Goal: Task Accomplishment & Management: Complete application form

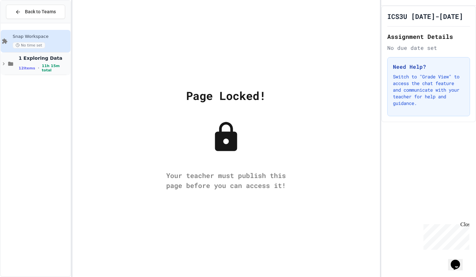
click at [42, 58] on span "1 Exploring Data" at bounding box center [44, 58] width 50 height 6
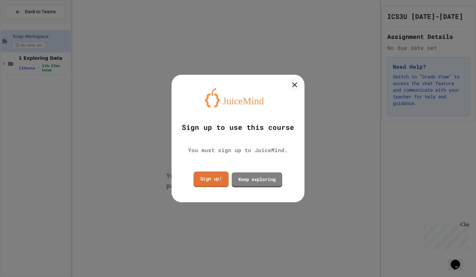
click at [214, 181] on link "Sign up!" at bounding box center [210, 179] width 35 height 16
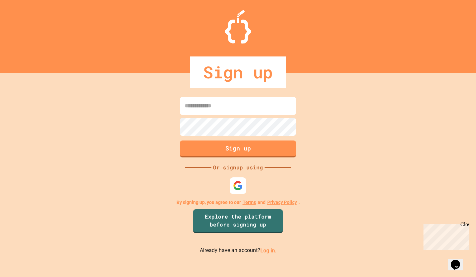
click at [212, 107] on input at bounding box center [238, 106] width 116 height 18
type input "**********"
click at [231, 149] on button "Sign up" at bounding box center [238, 148] width 119 height 17
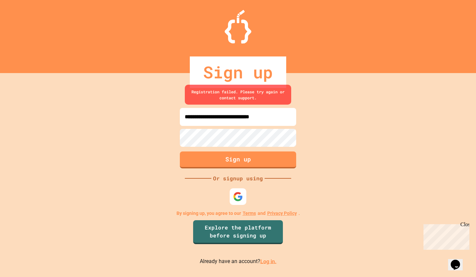
click at [235, 195] on img at bounding box center [238, 197] width 10 height 10
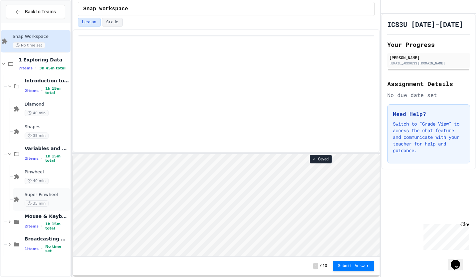
scroll to position [1, 0]
click at [44, 242] on span "Broadcasting & Cloning" at bounding box center [47, 239] width 44 height 6
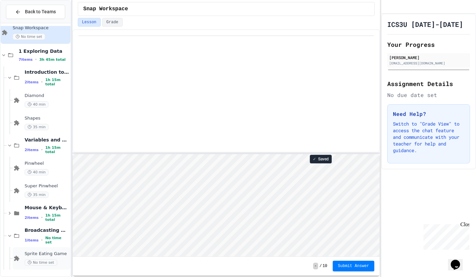
click at [41, 254] on span "Sprite Eating Game" at bounding box center [47, 254] width 44 height 6
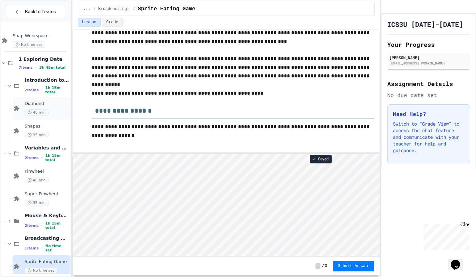
scroll to position [9, 0]
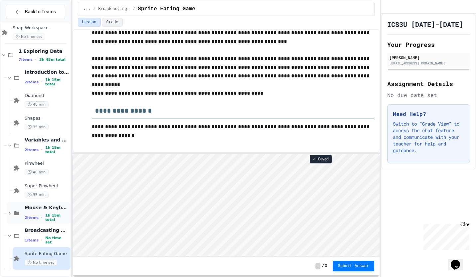
click at [35, 211] on span "Mouse & Keyboard" at bounding box center [47, 208] width 44 height 6
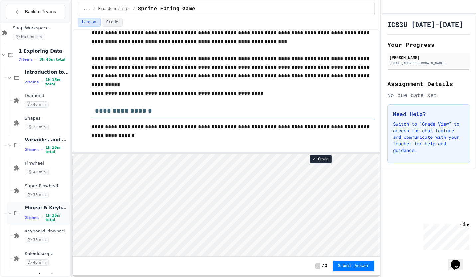
click at [39, 206] on span "Mouse & Keyboard" at bounding box center [47, 208] width 44 height 6
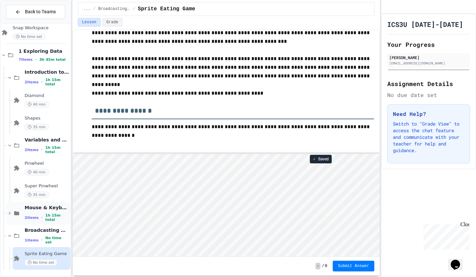
click at [35, 211] on span "Mouse & Keyboard" at bounding box center [47, 208] width 44 height 6
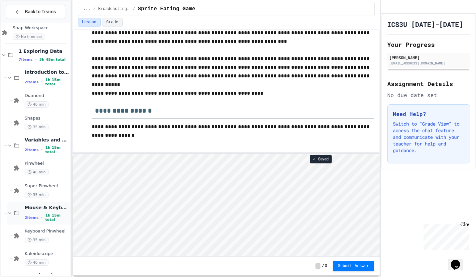
click at [34, 211] on span "Mouse & Keyboard" at bounding box center [47, 208] width 44 height 6
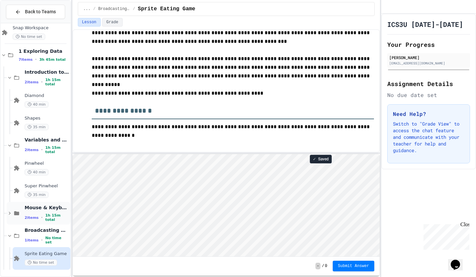
click at [36, 211] on span "Mouse & Keyboard" at bounding box center [47, 208] width 44 height 6
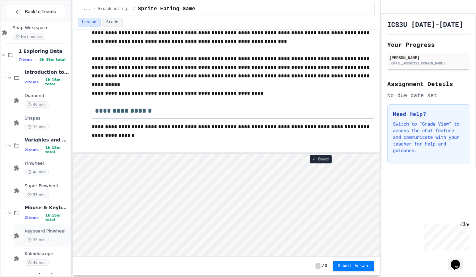
click at [39, 231] on span "Keyboard Pinwheel" at bounding box center [47, 231] width 44 height 6
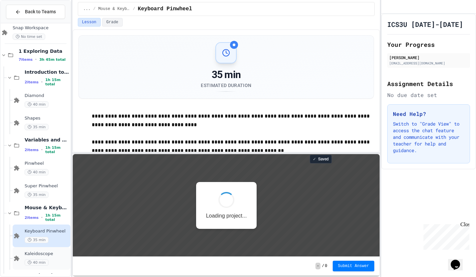
click at [39, 253] on span "Kaleidoscope" at bounding box center [47, 254] width 44 height 6
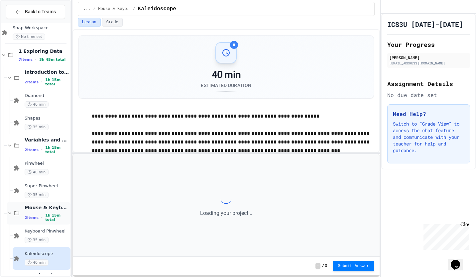
click at [39, 210] on span "Mouse & Keyboard" at bounding box center [47, 208] width 44 height 6
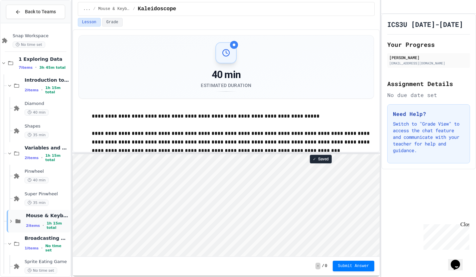
scroll to position [9, 0]
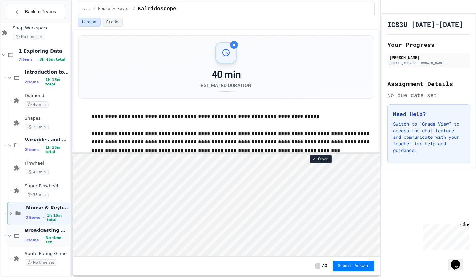
click at [33, 237] on div "Broadcasting & Cloning 1 items • No time set" at bounding box center [47, 236] width 44 height 18
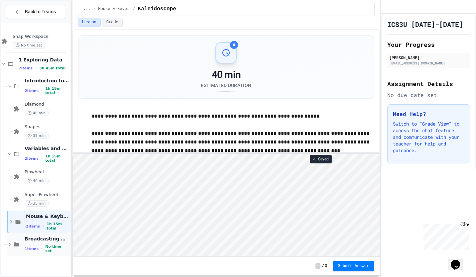
click at [33, 242] on span "Broadcasting & Cloning" at bounding box center [47, 239] width 44 height 6
click at [37, 216] on span "Mouse & Keyboard" at bounding box center [47, 216] width 43 height 6
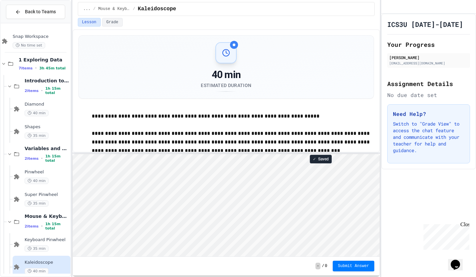
scroll to position [54, 0]
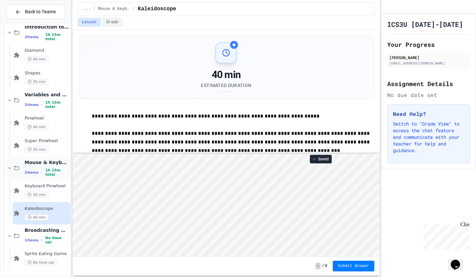
click at [36, 165] on span "Mouse & Keyboard" at bounding box center [47, 162] width 44 height 6
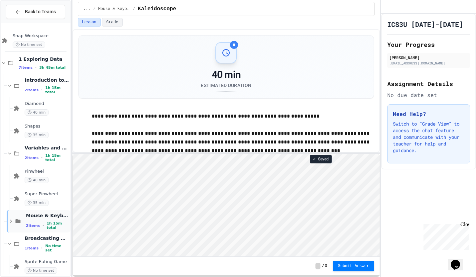
scroll to position [9, 0]
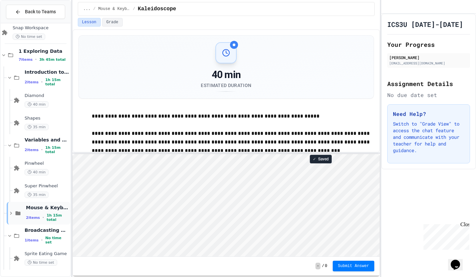
click at [25, 208] on div "Mouse & Keyboard 2 items • 1h 15m total" at bounding box center [39, 213] width 64 height 23
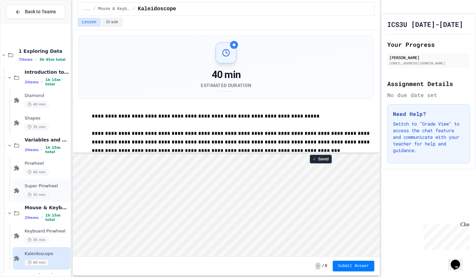
scroll to position [54, 0]
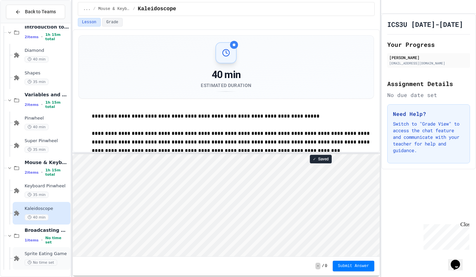
click at [34, 252] on span "Sprite Eating Game" at bounding box center [47, 254] width 44 height 6
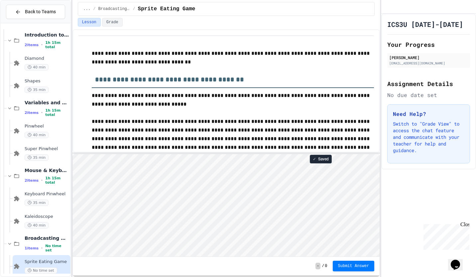
scroll to position [0, 0]
click at [320, 161] on span "Saved" at bounding box center [323, 158] width 11 height 5
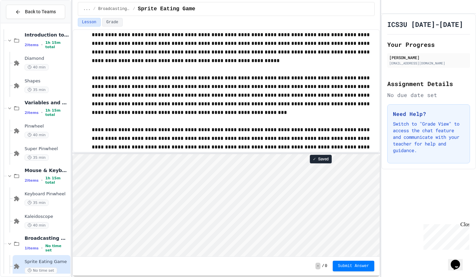
scroll to position [406, 0]
